Goal: Information Seeking & Learning: Learn about a topic

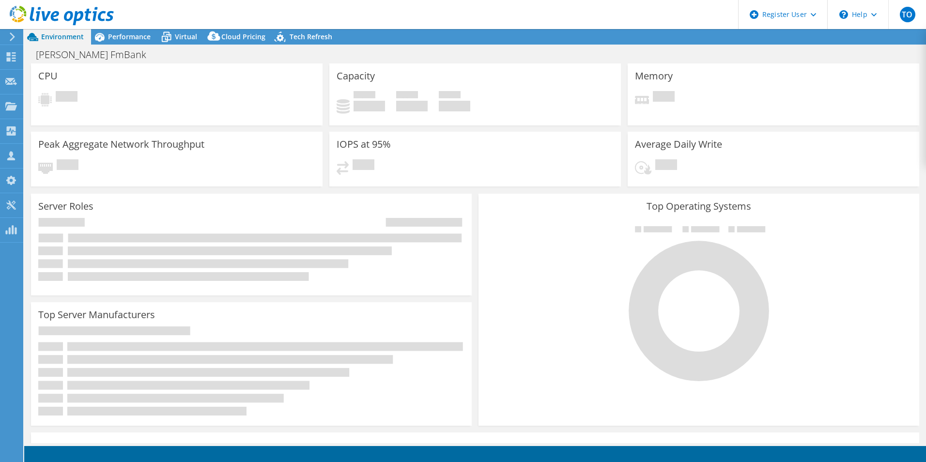
select select "USD"
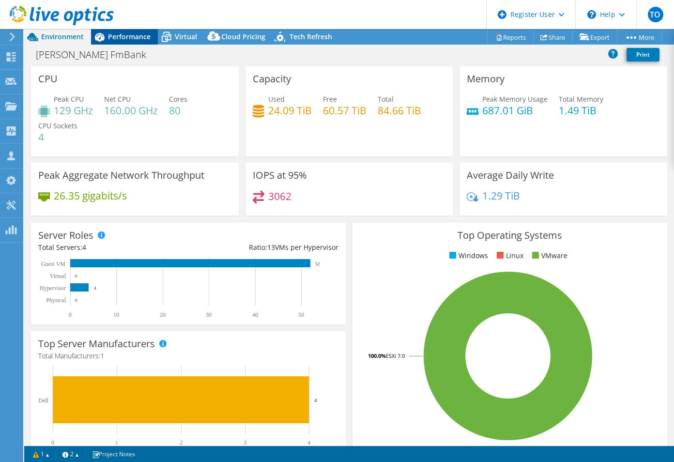
click at [138, 44] on div "Performance" at bounding box center [124, 36] width 67 height 15
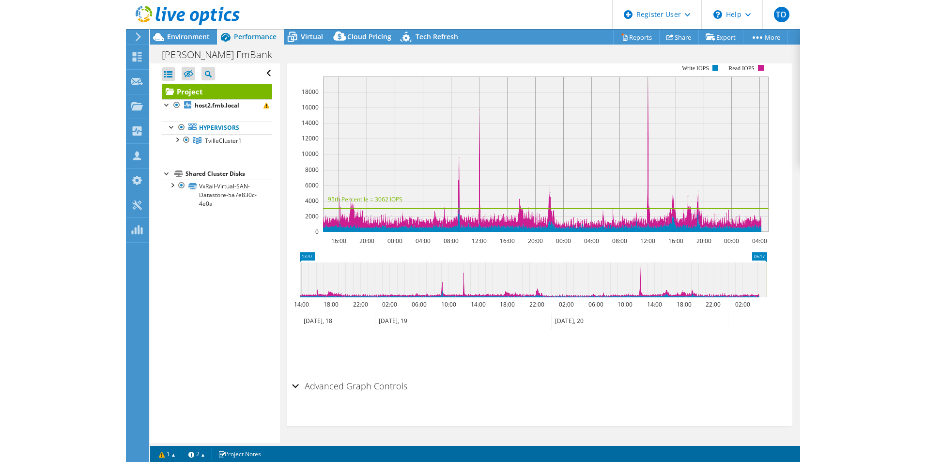
scroll to position [108, 0]
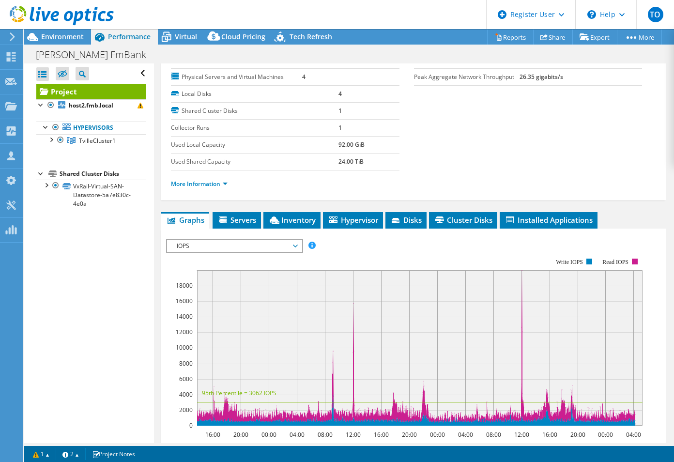
click at [301, 211] on div "Project Details Prepared for: [PERSON_NAME], [PERSON_NAME][EMAIL_ADDRESS][DOMAI…" at bounding box center [413, 296] width 519 height 682
click at [304, 215] on span "Inventory" at bounding box center [291, 220] width 47 height 10
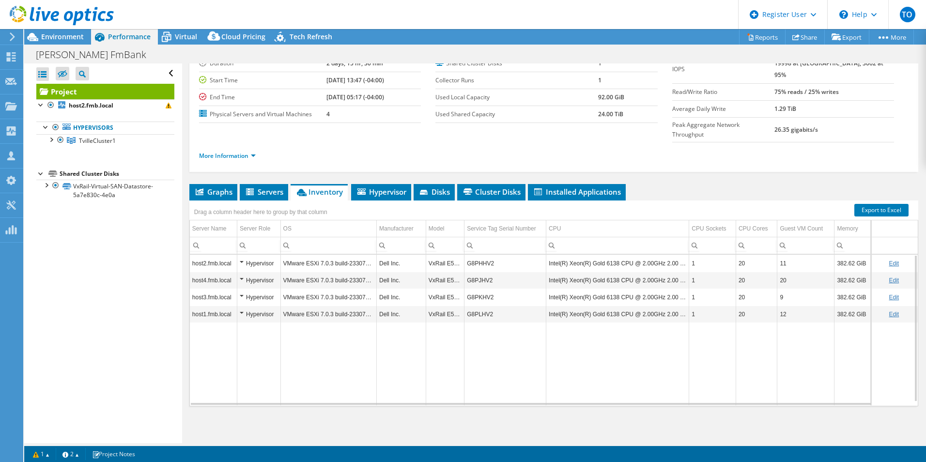
scroll to position [52, 0]
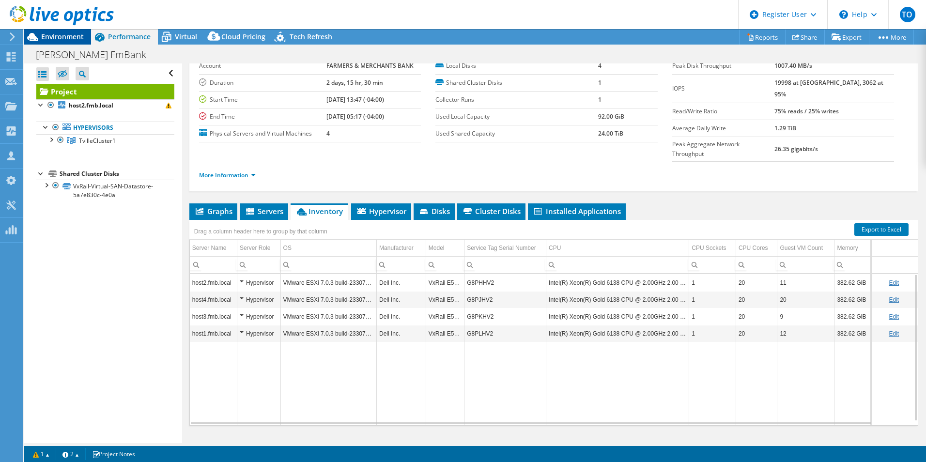
click at [63, 37] on span "Environment" at bounding box center [62, 36] width 43 height 9
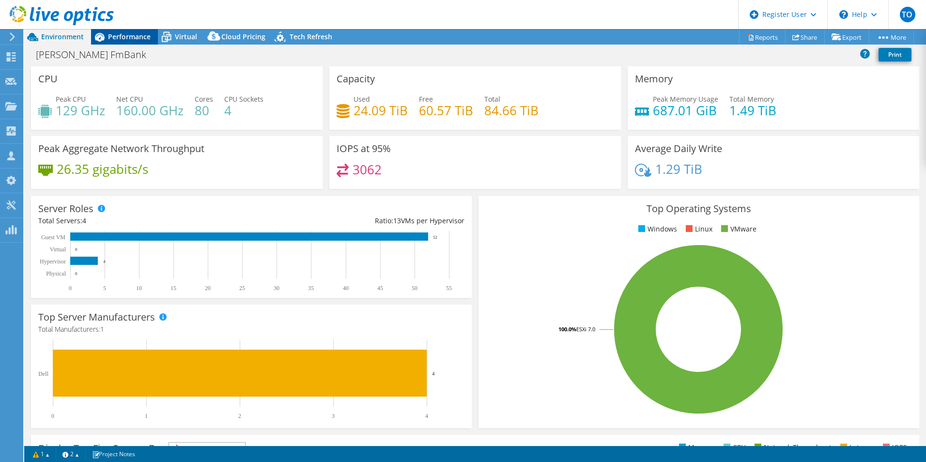
drag, startPoint x: 129, startPoint y: 38, endPoint x: 122, endPoint y: 41, distance: 8.3
click at [129, 38] on span "Performance" at bounding box center [129, 36] width 43 height 9
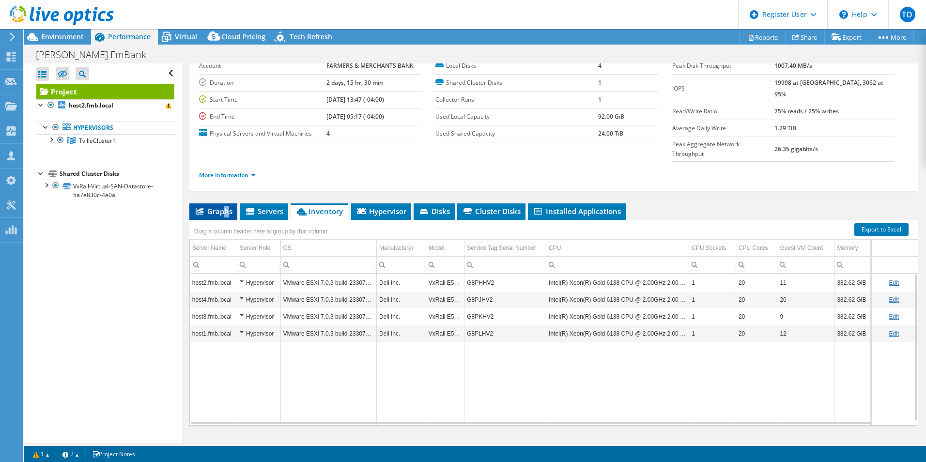
click at [226, 206] on span "Graphs" at bounding box center [213, 211] width 38 height 10
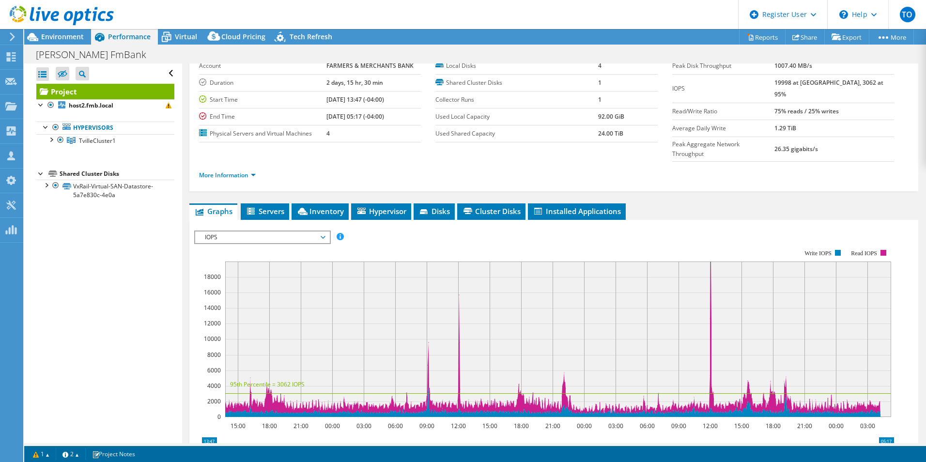
drag, startPoint x: 228, startPoint y: 195, endPoint x: 238, endPoint y: 215, distance: 22.1
click at [238, 231] on span "IOPS" at bounding box center [262, 237] width 124 height 12
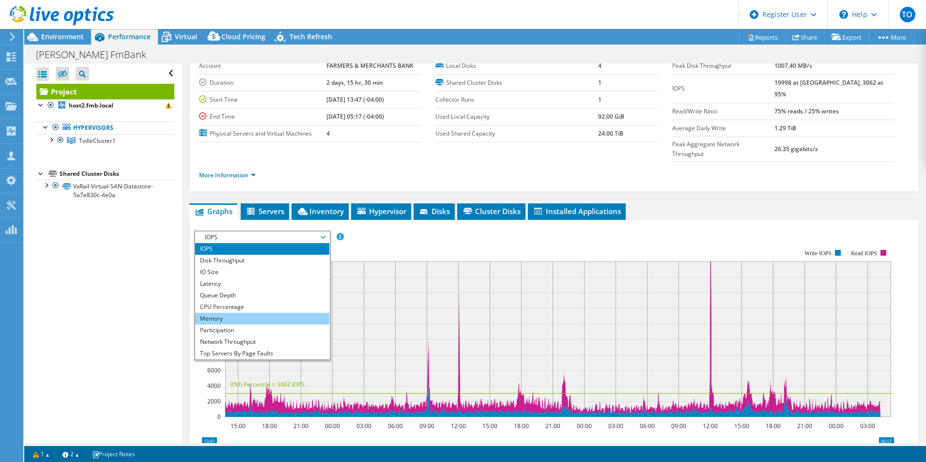
click at [253, 313] on li "Memory" at bounding box center [262, 319] width 134 height 12
